Goal: Task Accomplishment & Management: Manage account settings

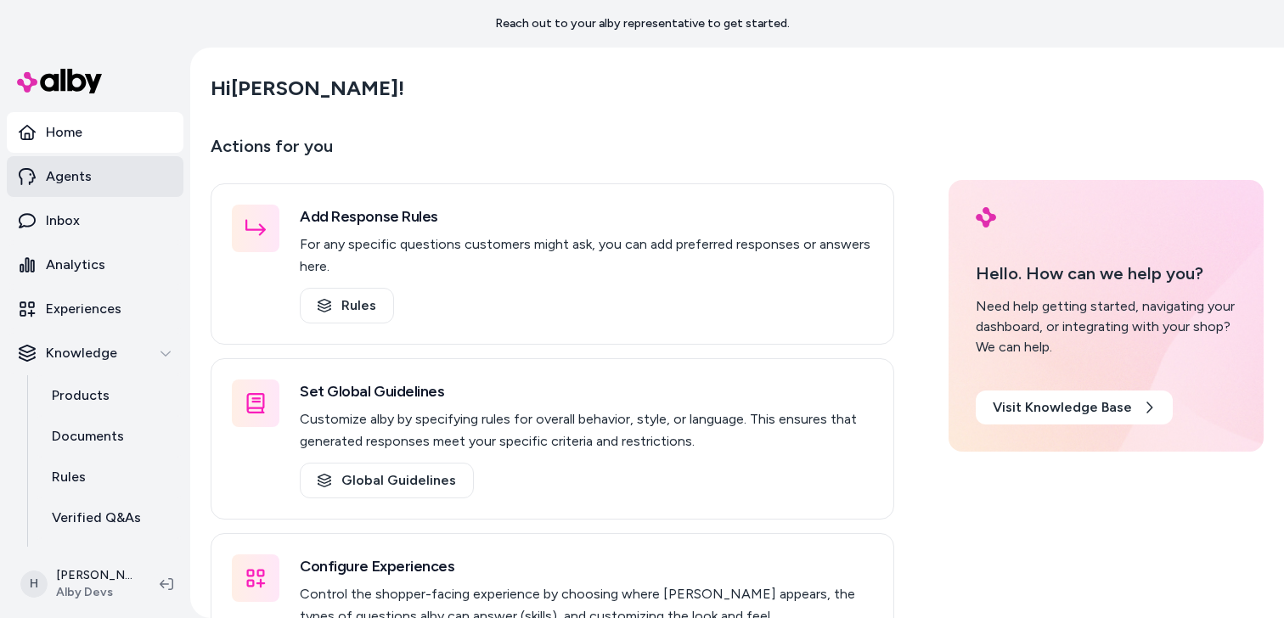
click at [101, 189] on link "Agents" at bounding box center [95, 176] width 177 height 41
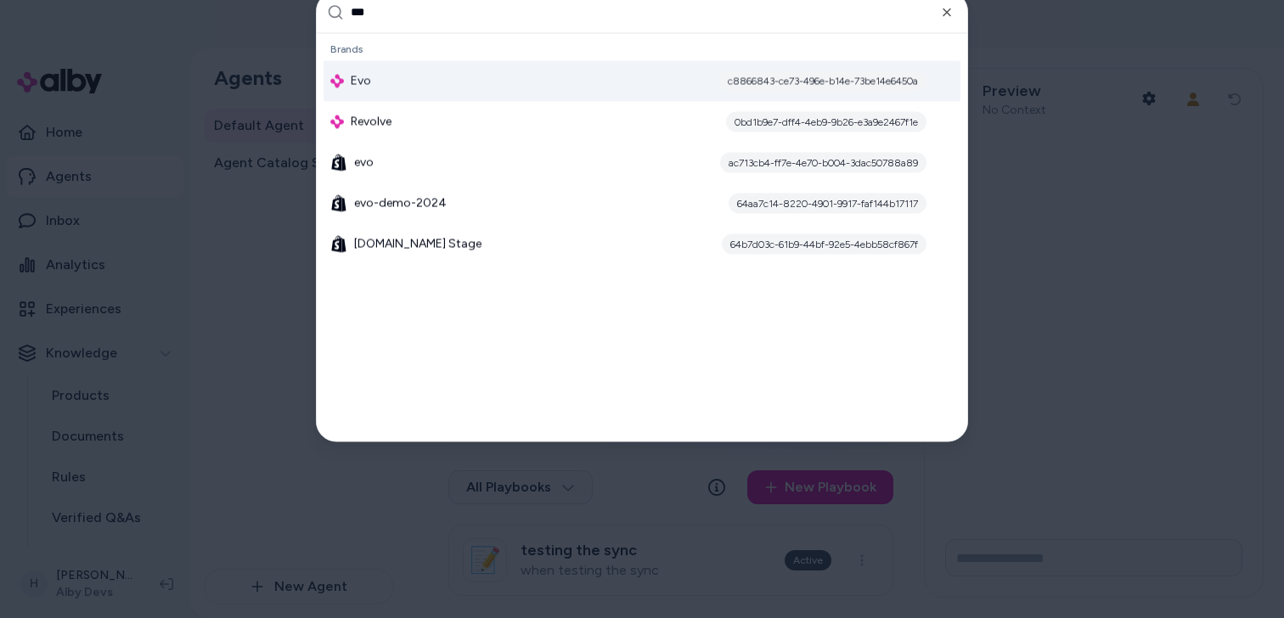
type input "***"
click at [430, 82] on div "Evo c8866843-ce73-496e-b14e-73be14e6450a" at bounding box center [642, 80] width 637 height 41
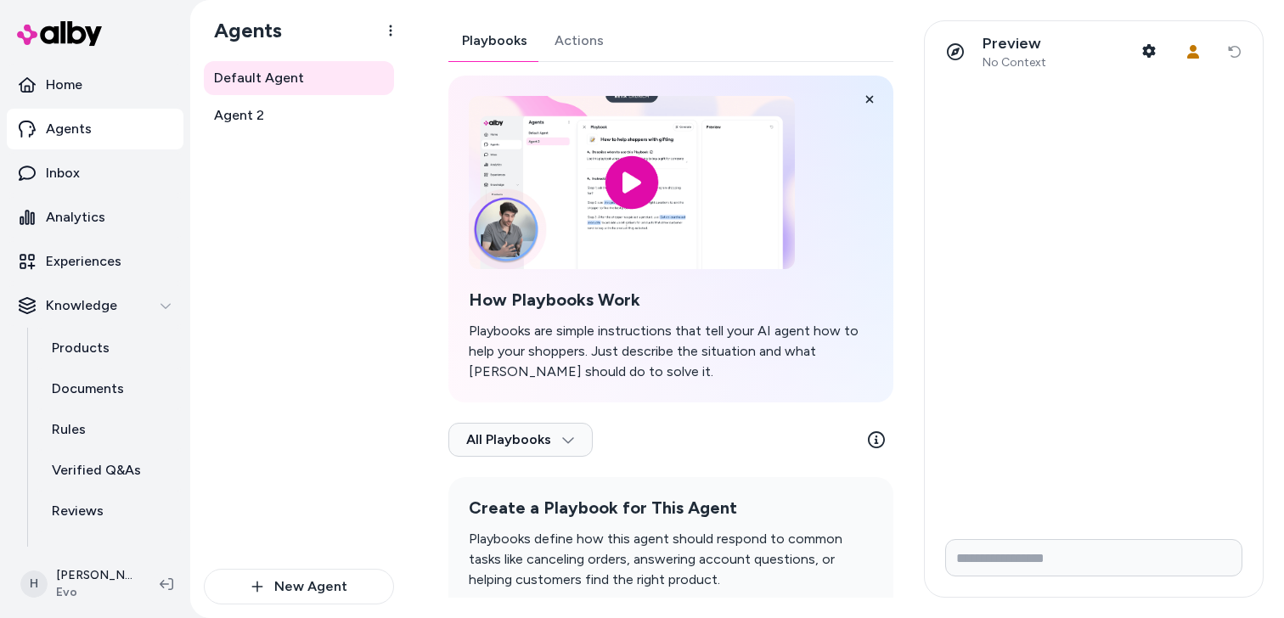
click at [566, 41] on div "Playbooks Actions How Playbooks Work Playbooks are simple instructions that tel…" at bounding box center [671, 342] width 445 height 645
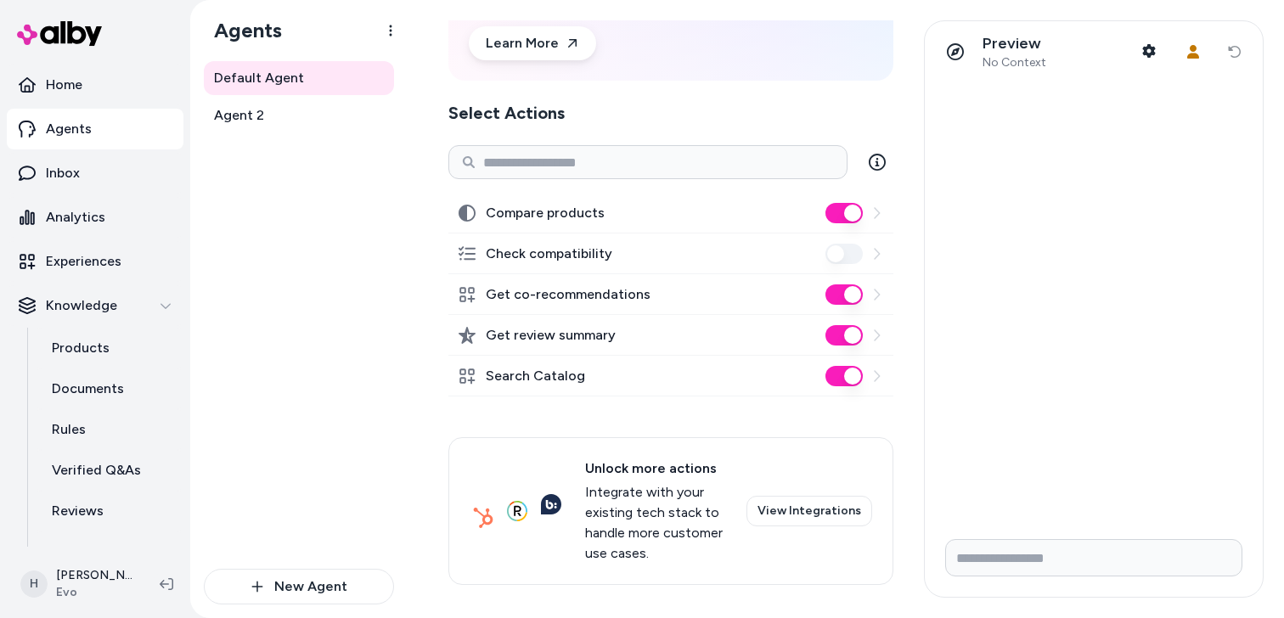
scroll to position [170, 0]
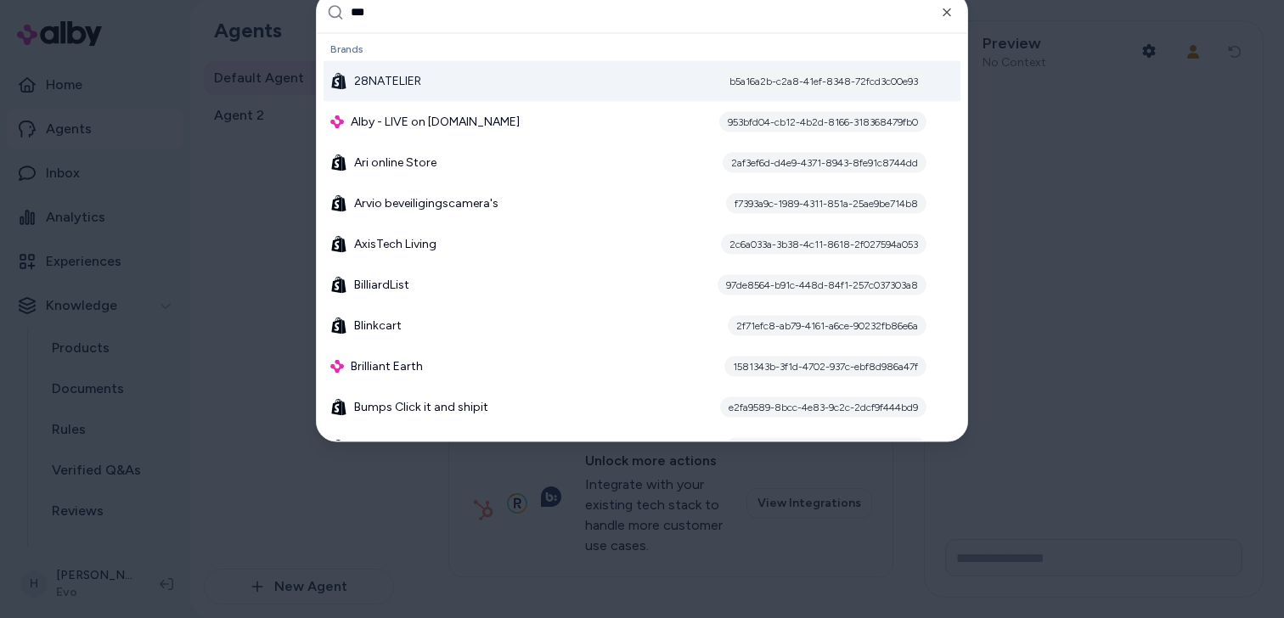
type input "****"
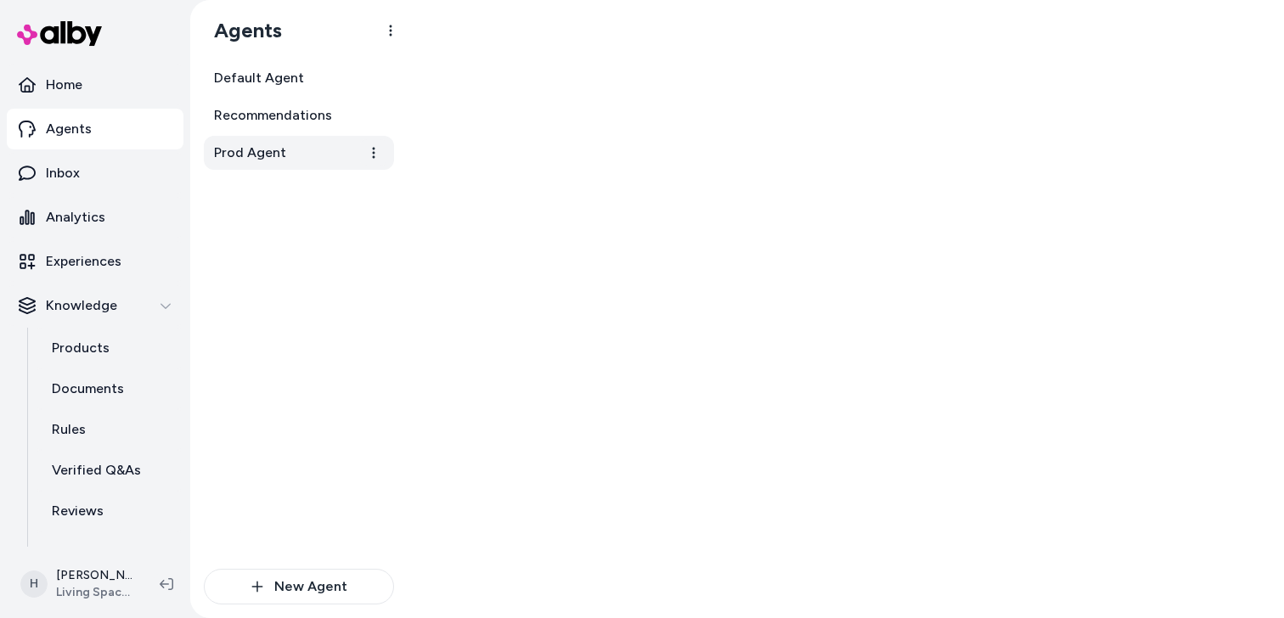
click at [308, 148] on link "Prod Agent" at bounding box center [299, 153] width 190 height 34
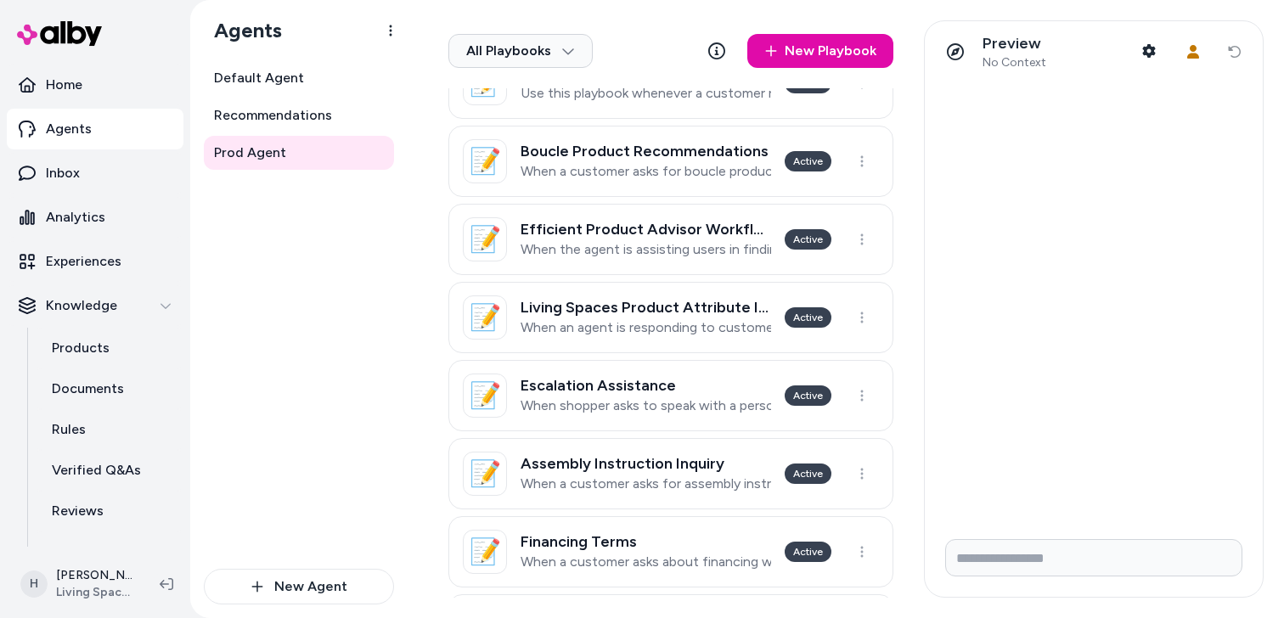
scroll to position [220, 0]
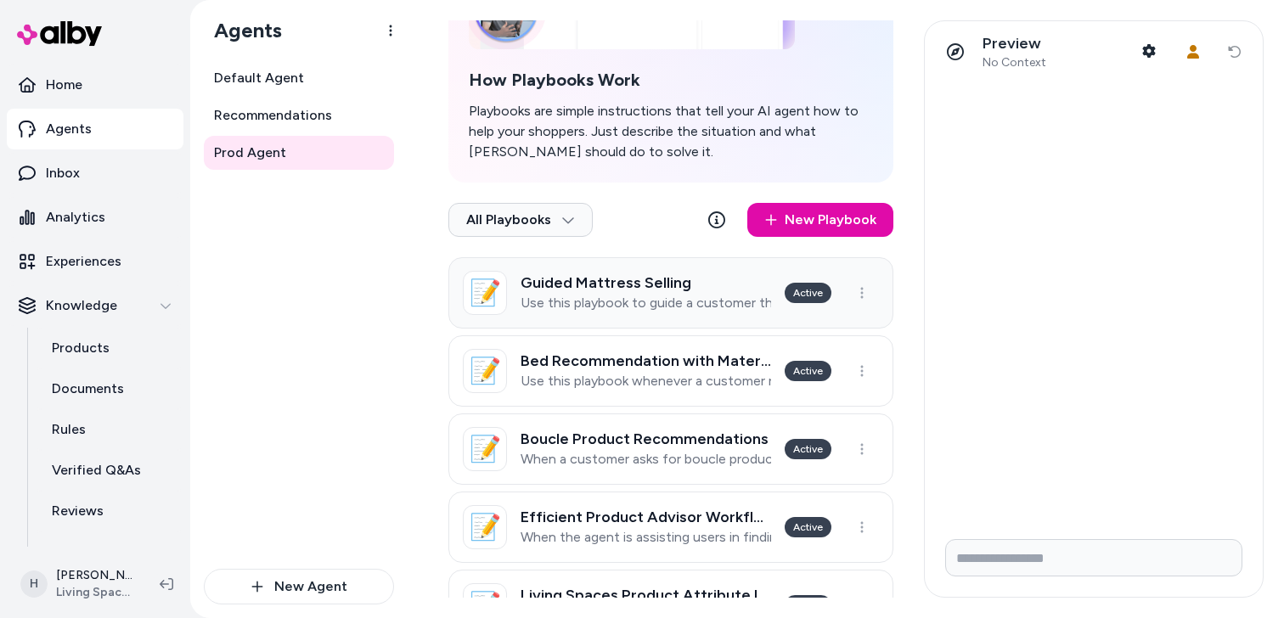
click at [595, 288] on h3 "Guided Mattress Selling" at bounding box center [646, 282] width 251 height 17
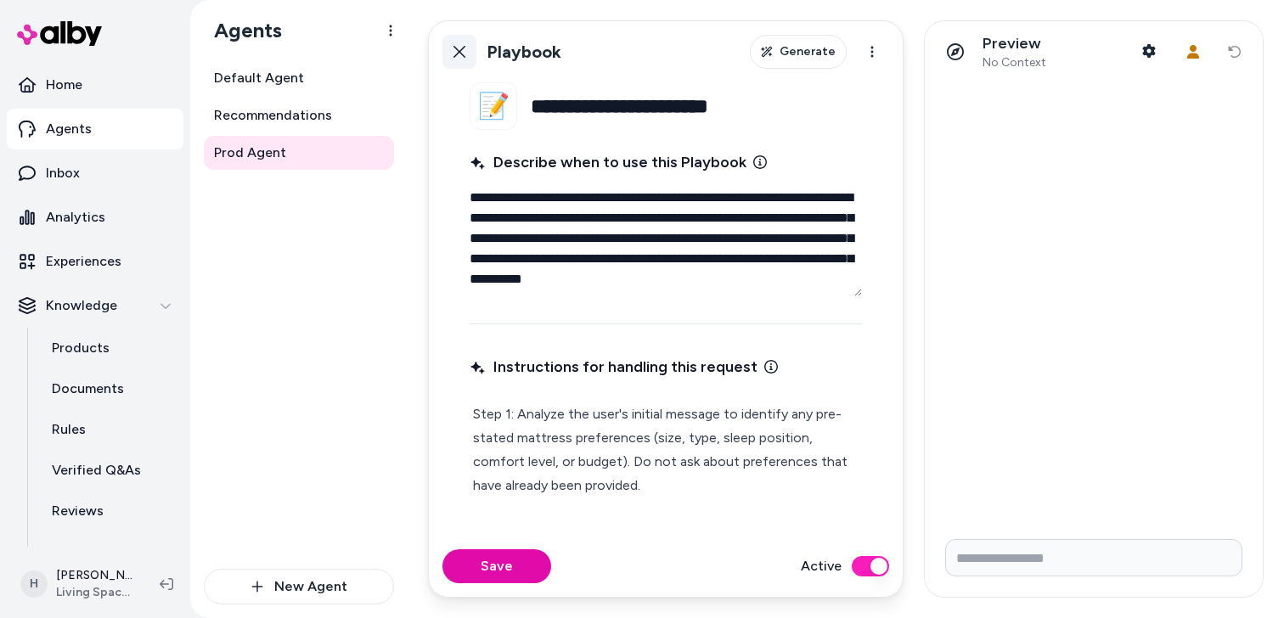
click at [460, 57] on icon at bounding box center [460, 52] width 14 height 14
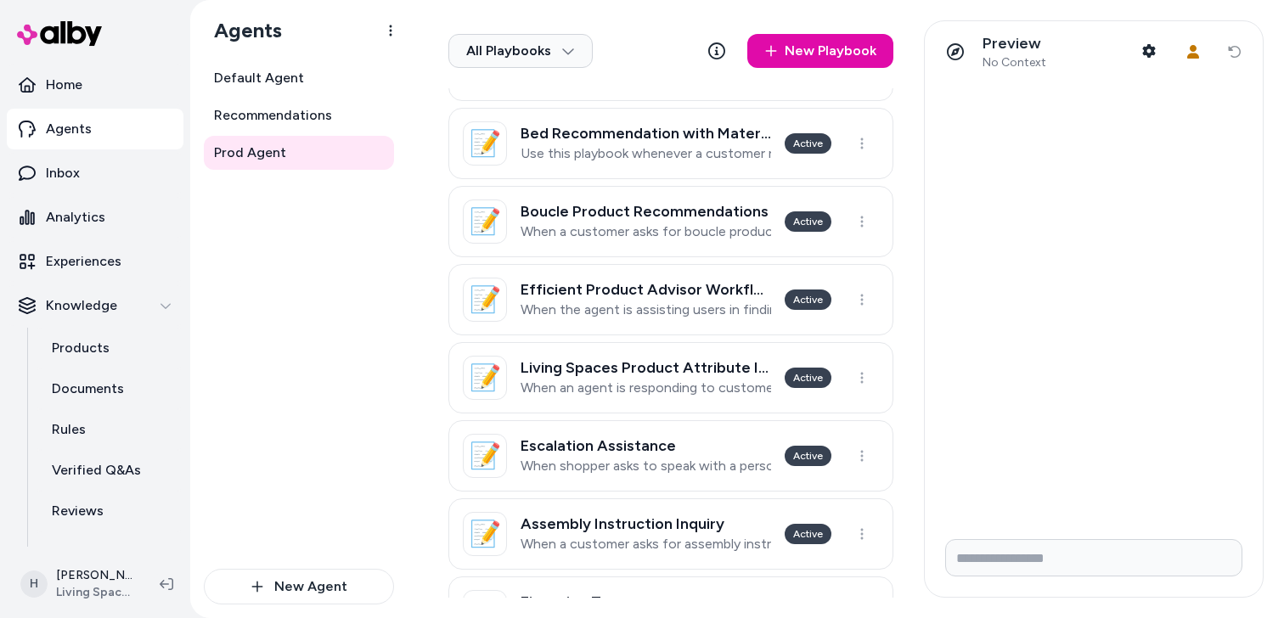
scroll to position [449, 0]
click at [633, 308] on p "When the agent is assisting users in finding products" at bounding box center [646, 309] width 251 height 17
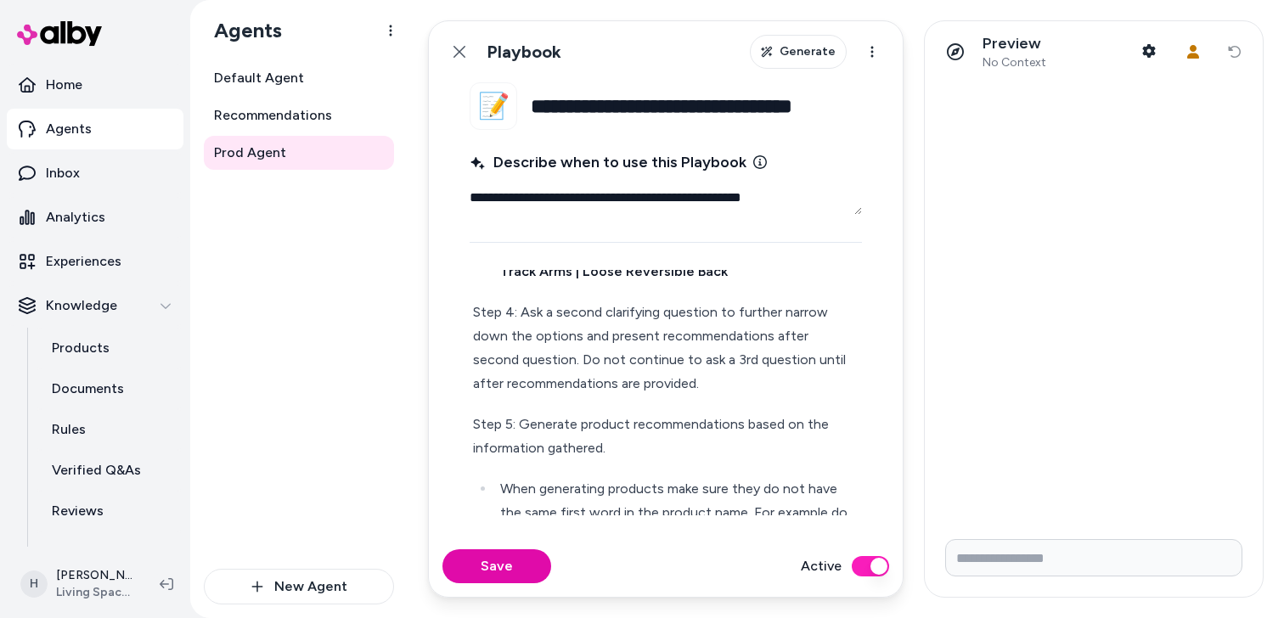
scroll to position [691, 0]
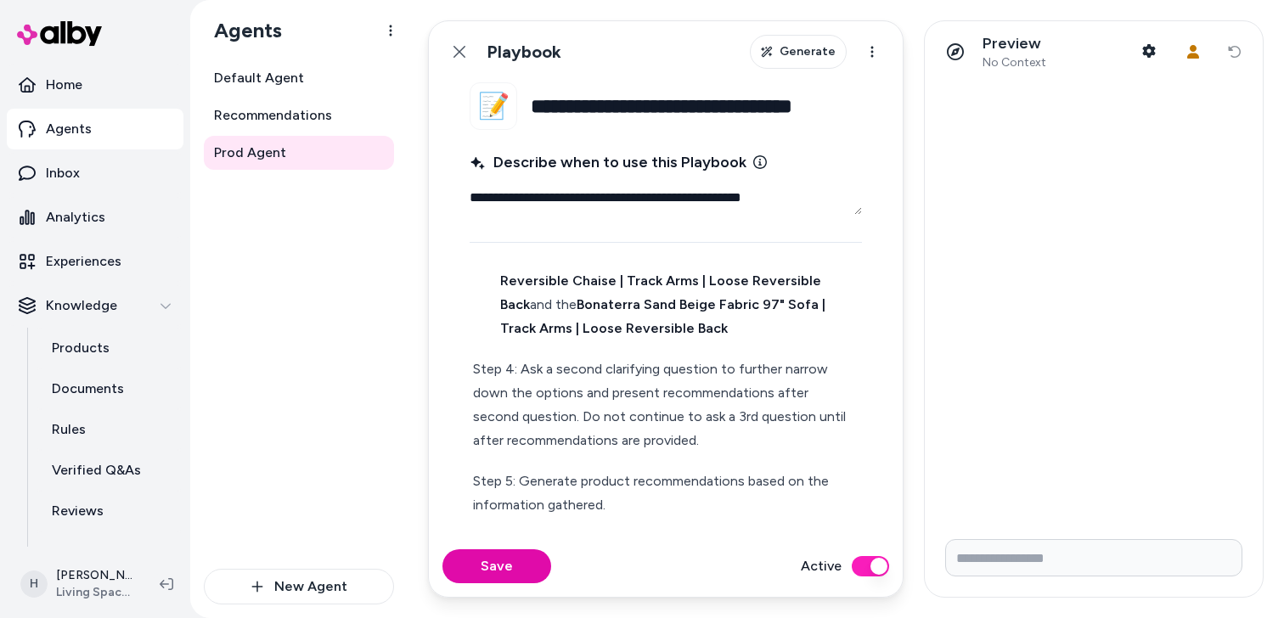
click at [381, 426] on div "Default Agent Recommendations Prod Agent" at bounding box center [299, 315] width 190 height 508
click at [459, 54] on icon at bounding box center [460, 52] width 14 height 14
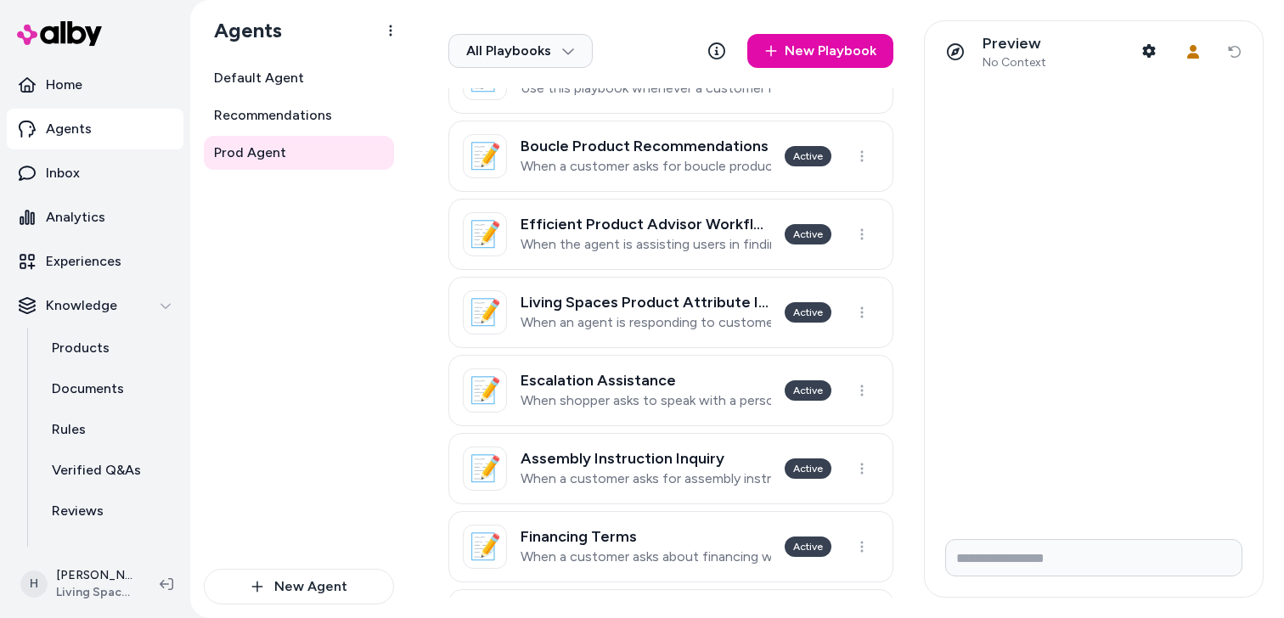
scroll to position [516, 0]
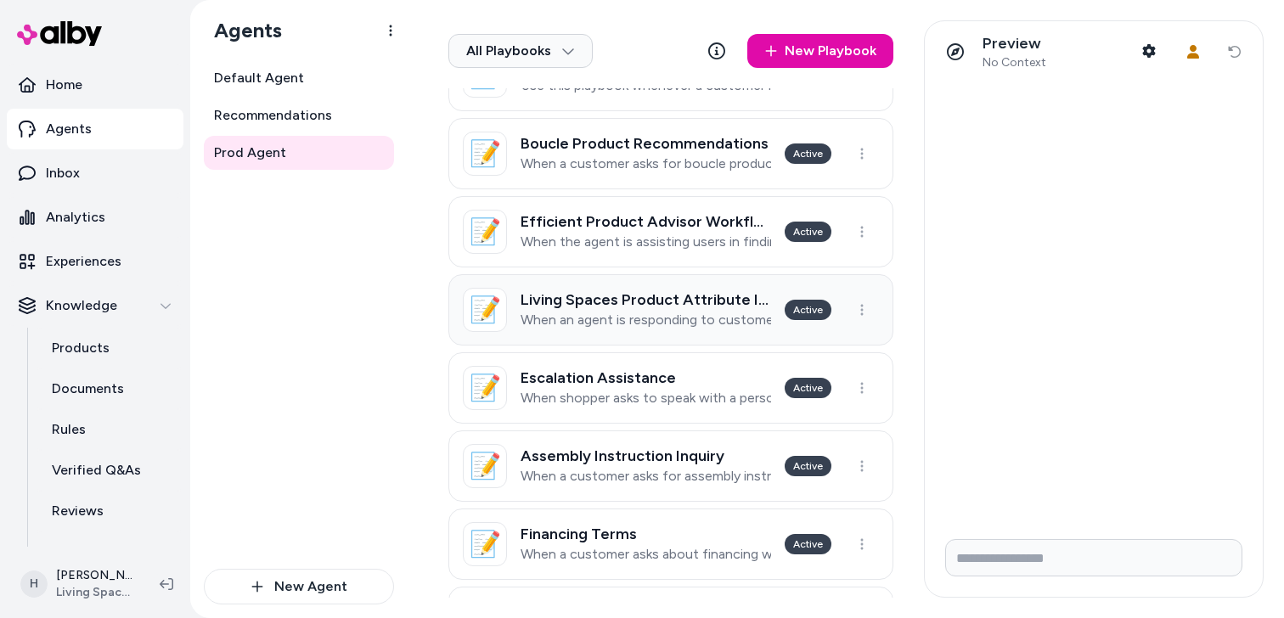
click at [604, 318] on p "When an agent is responding to customer questions about specific Living Spaces …" at bounding box center [646, 320] width 251 height 17
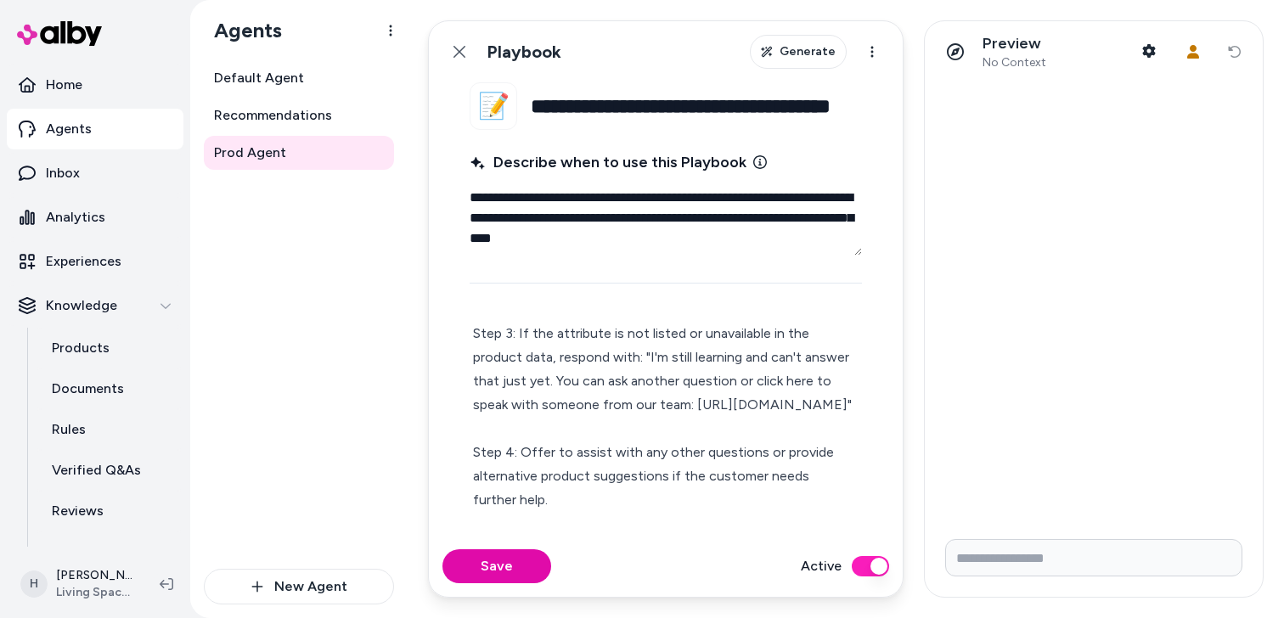
scroll to position [254, 0]
click at [464, 37] on button "Back" at bounding box center [460, 52] width 34 height 34
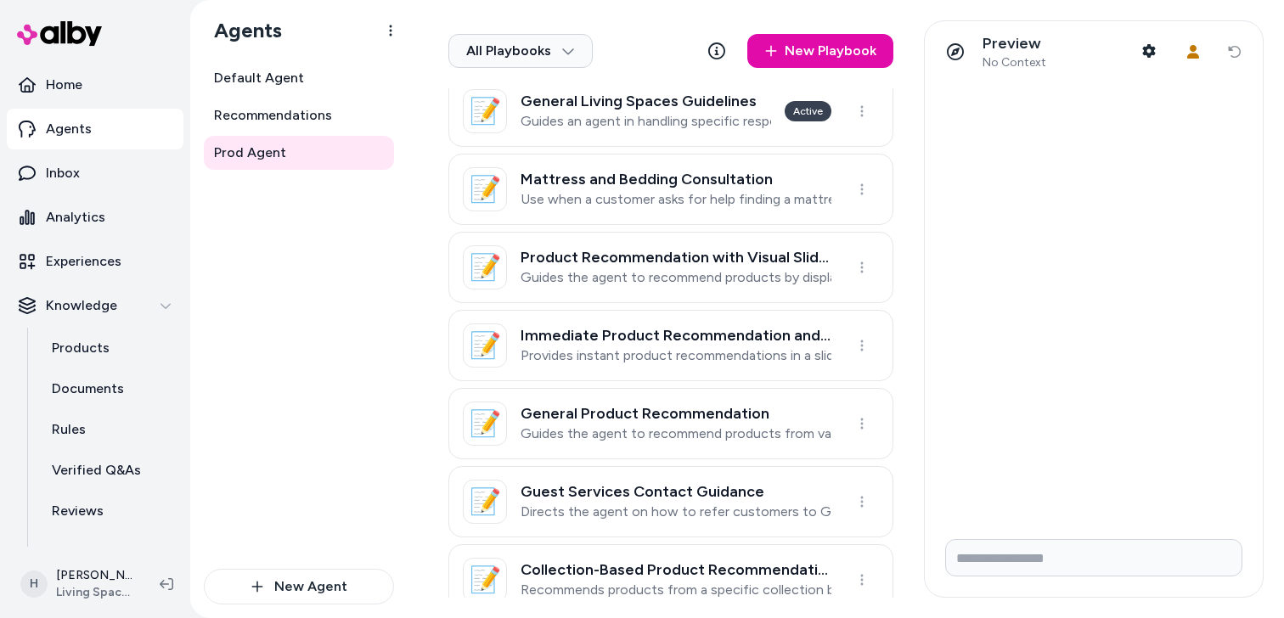
scroll to position [1108, 0]
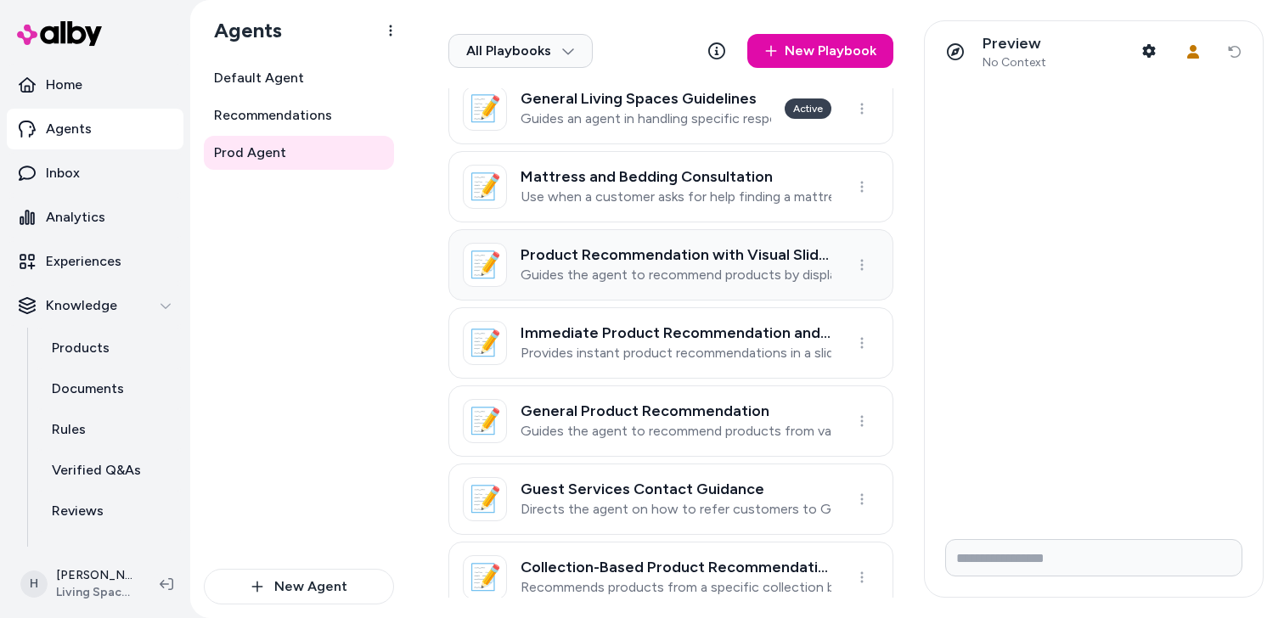
click at [573, 267] on p "Guides the agent to recommend products by displaying a product slider above a b…" at bounding box center [676, 275] width 311 height 17
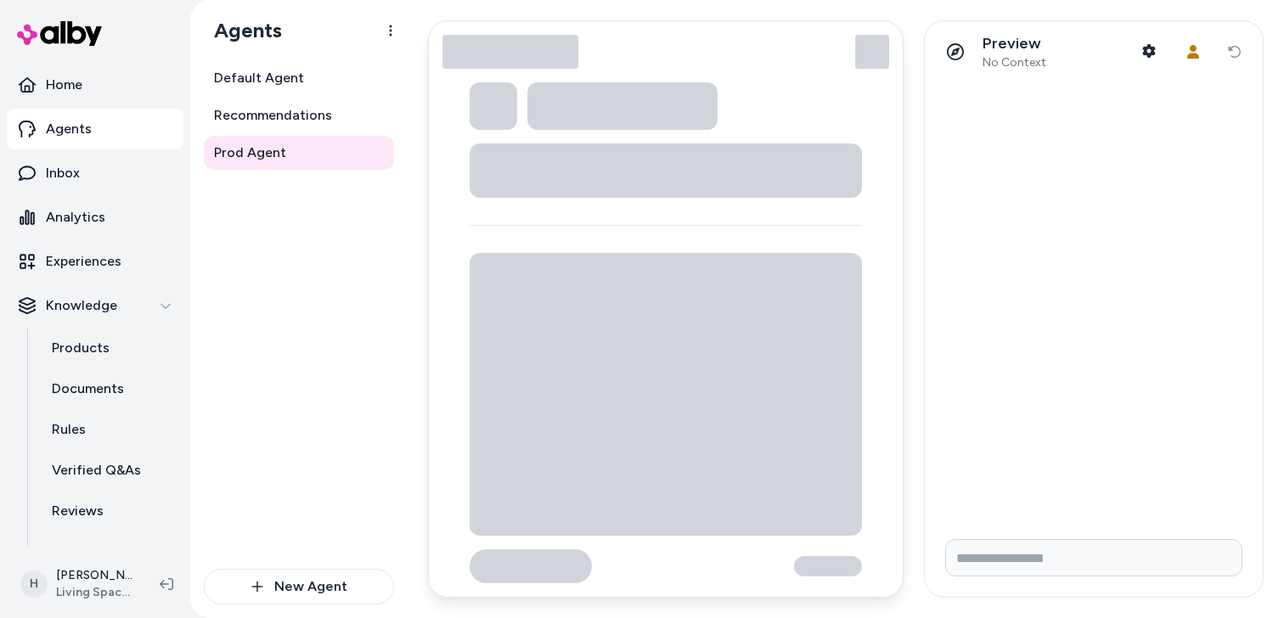
type textarea "*"
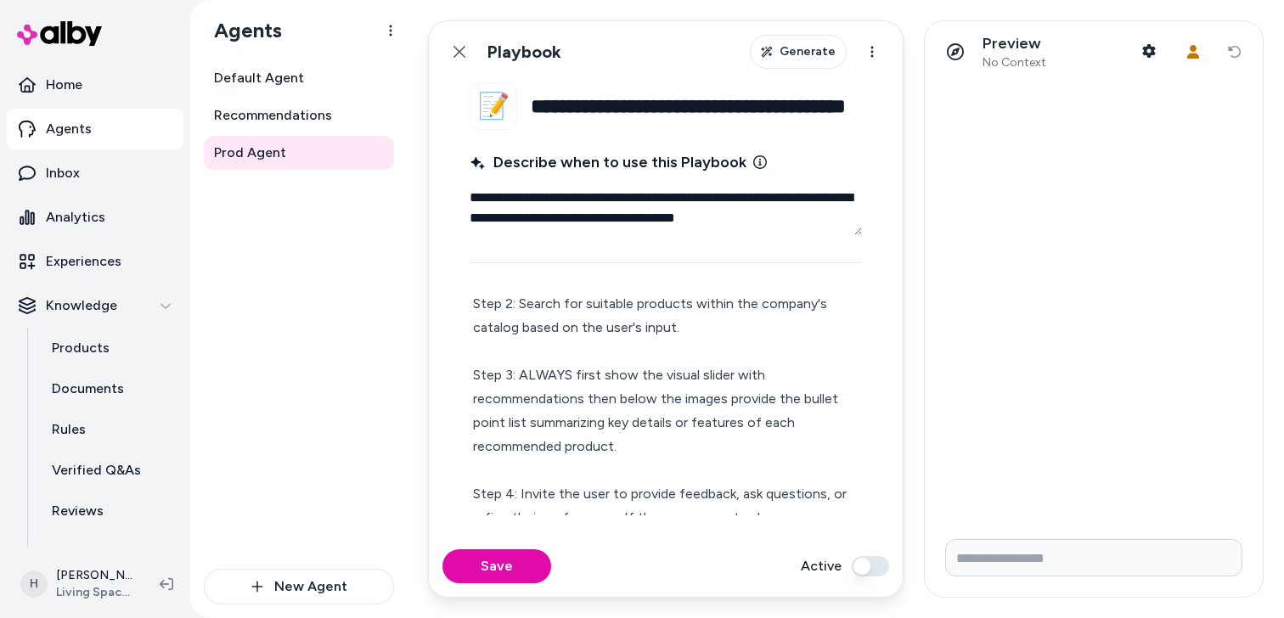
scroll to position [229, 0]
